Goal: Check status

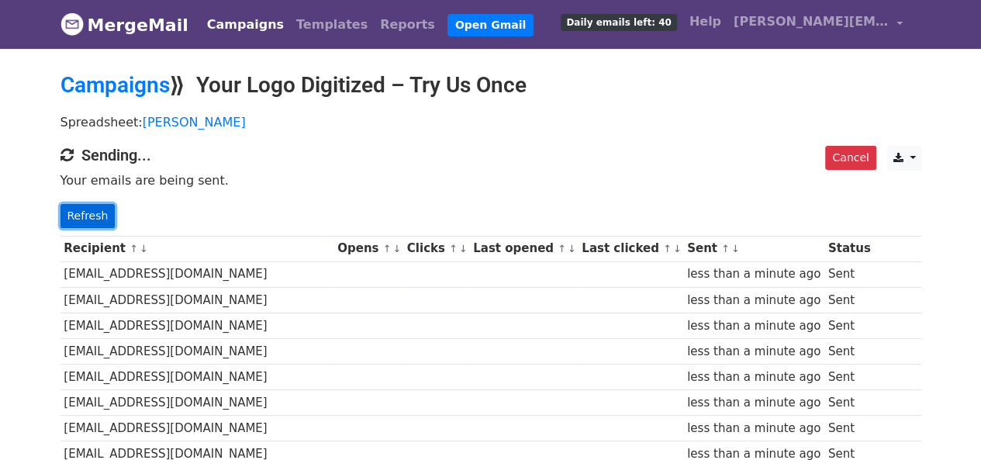
click at [106, 222] on link "Refresh" at bounding box center [88, 216] width 55 height 24
click at [105, 213] on link "Refresh" at bounding box center [88, 216] width 55 height 24
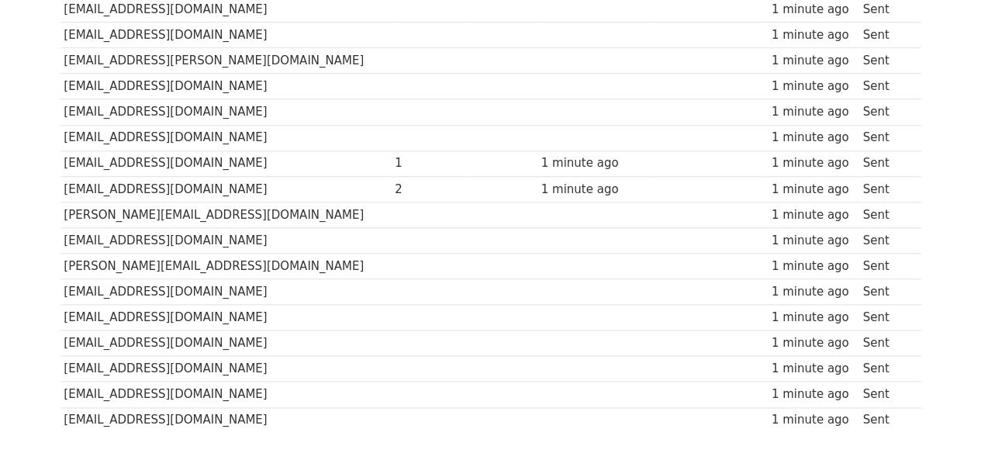
scroll to position [873, 0]
